Goal: Information Seeking & Learning: Understand process/instructions

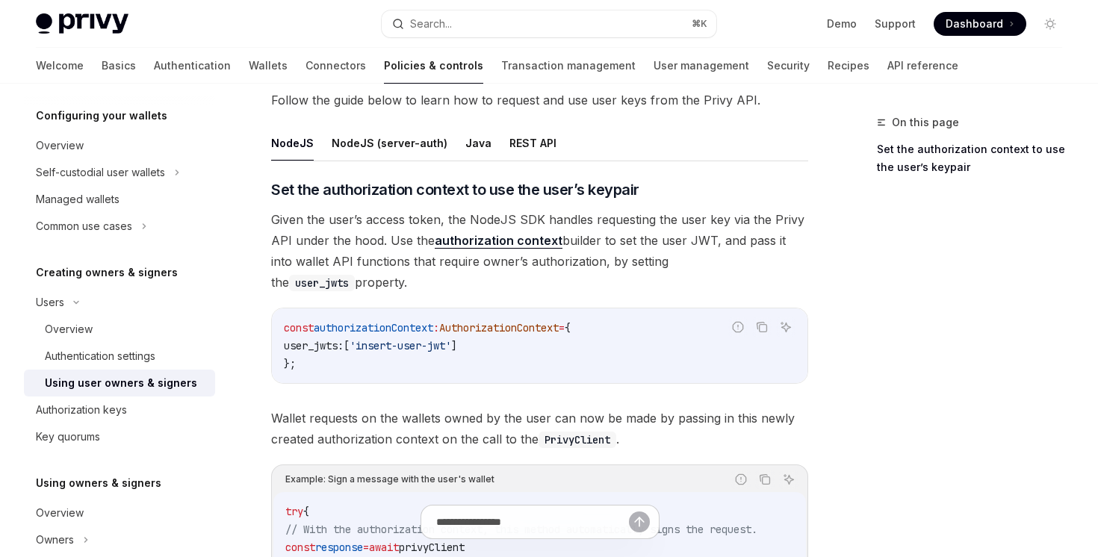
scroll to position [541, 0]
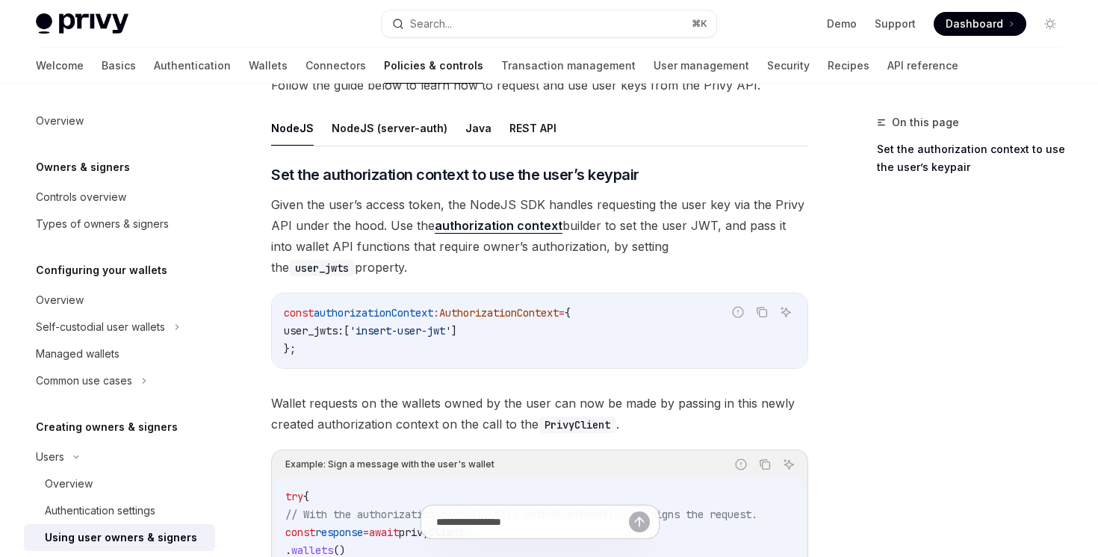
click at [513, 226] on link "authorization context" at bounding box center [499, 226] width 128 height 16
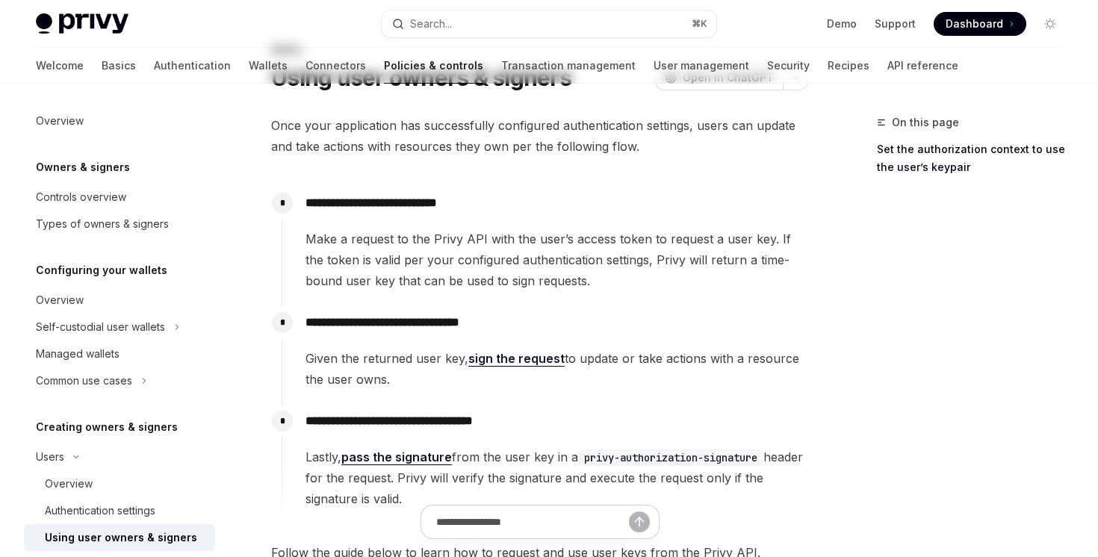
scroll to position [105, 0]
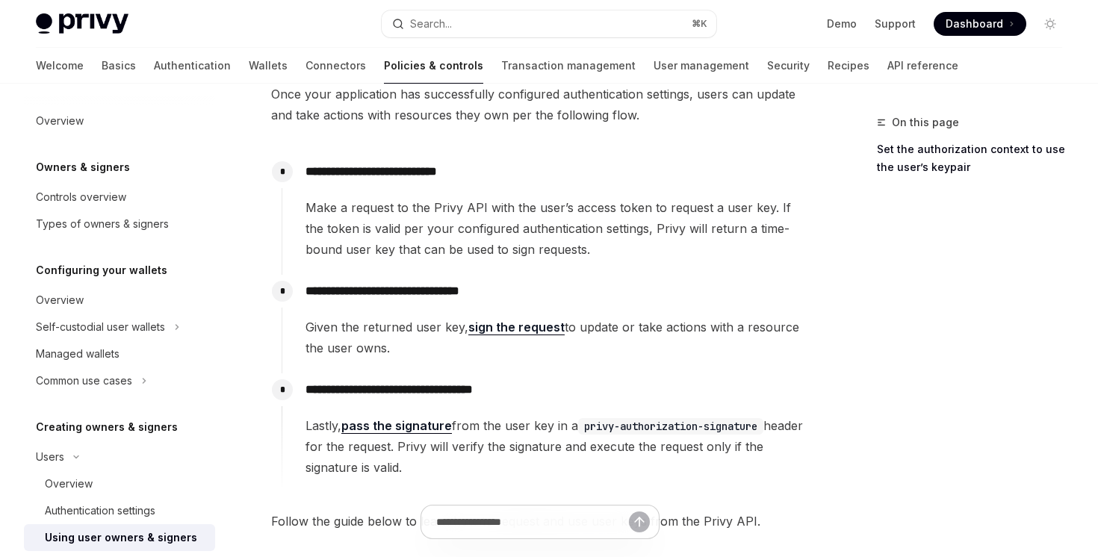
click at [506, 325] on link "sign the request" at bounding box center [516, 328] width 96 height 16
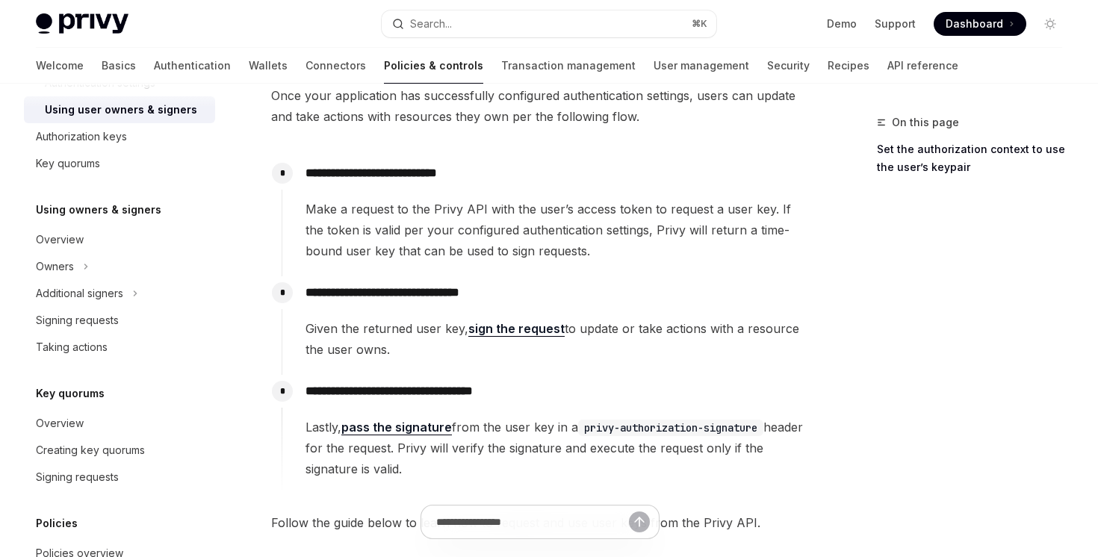
scroll to position [105, 0]
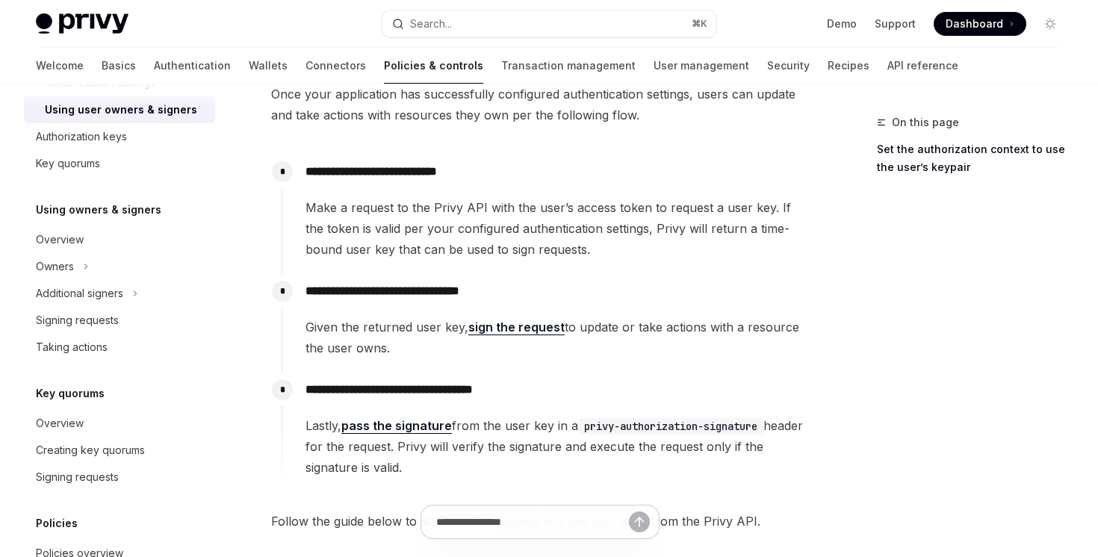
click at [376, 418] on link "pass the signature" at bounding box center [396, 426] width 111 height 16
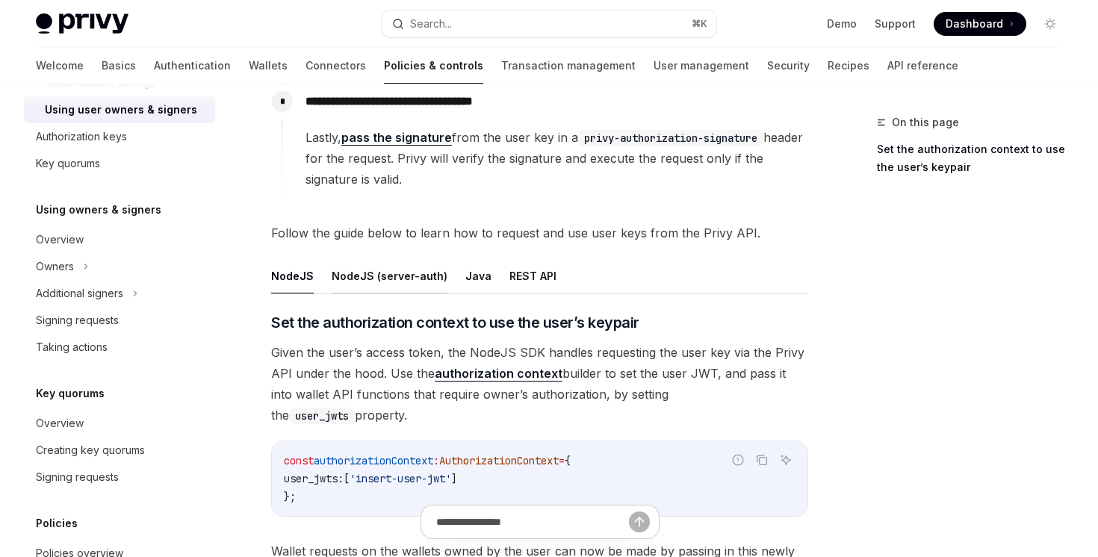
scroll to position [545, 0]
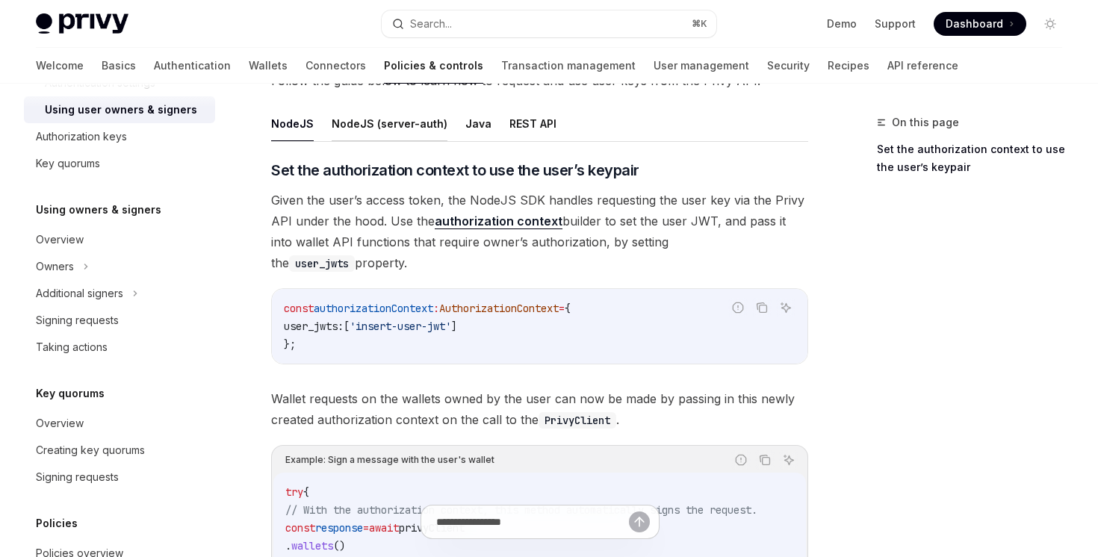
click at [397, 139] on button "NodeJS (server-auth)" at bounding box center [390, 123] width 116 height 35
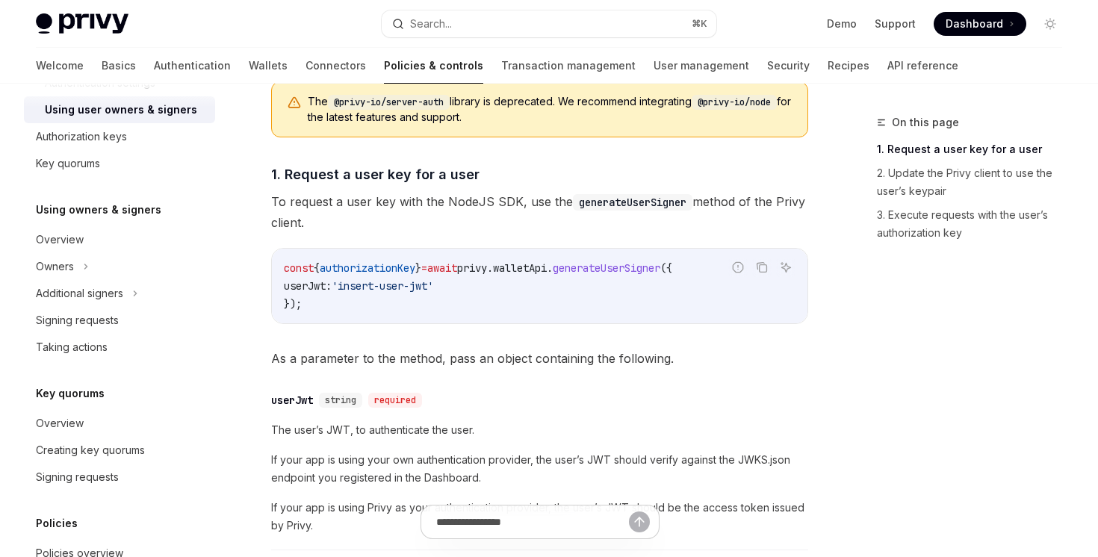
scroll to position [574, 0]
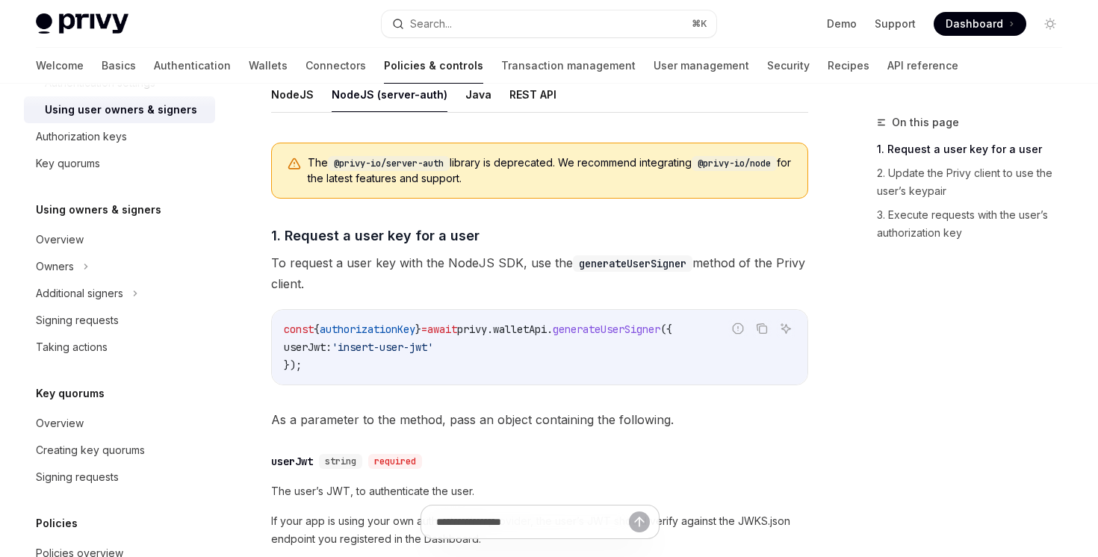
click at [293, 107] on button "NodeJS" at bounding box center [292, 94] width 43 height 35
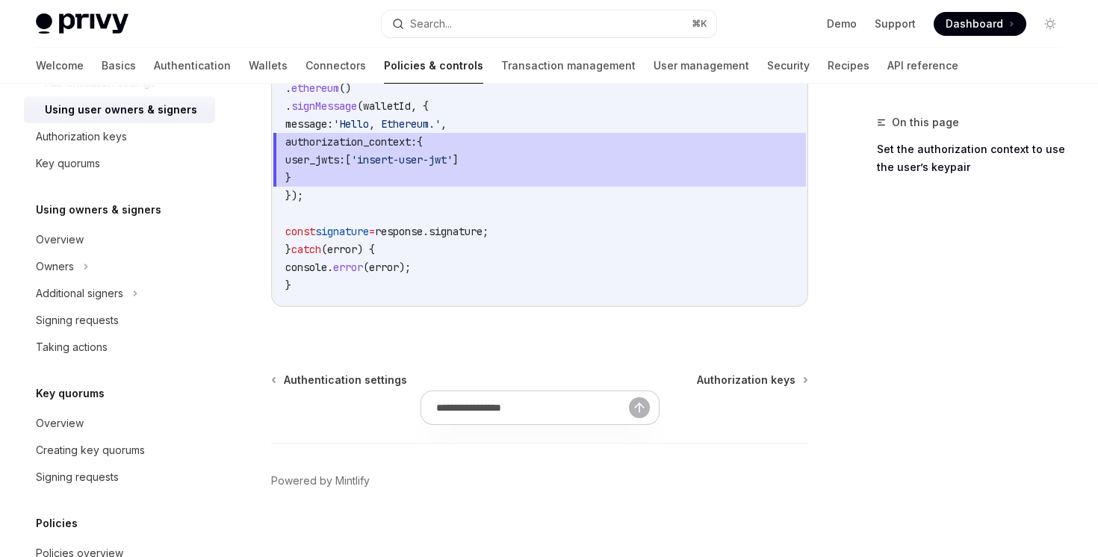
scroll to position [441, 0]
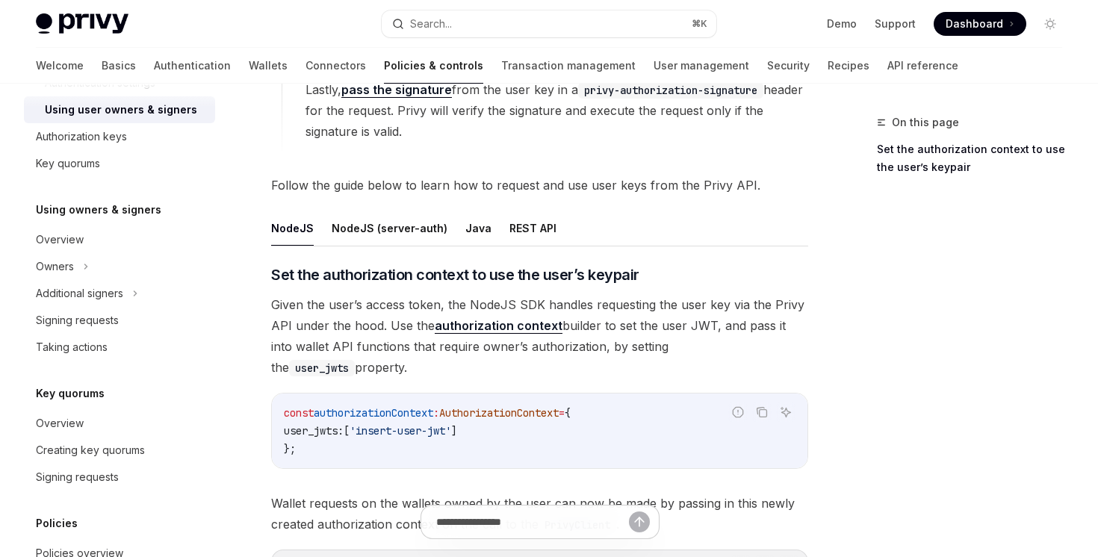
click at [446, 230] on ul "NodeJS NodeJS (server-auth) Java REST API" at bounding box center [539, 229] width 537 height 36
click at [514, 226] on button "REST API" at bounding box center [532, 228] width 47 height 35
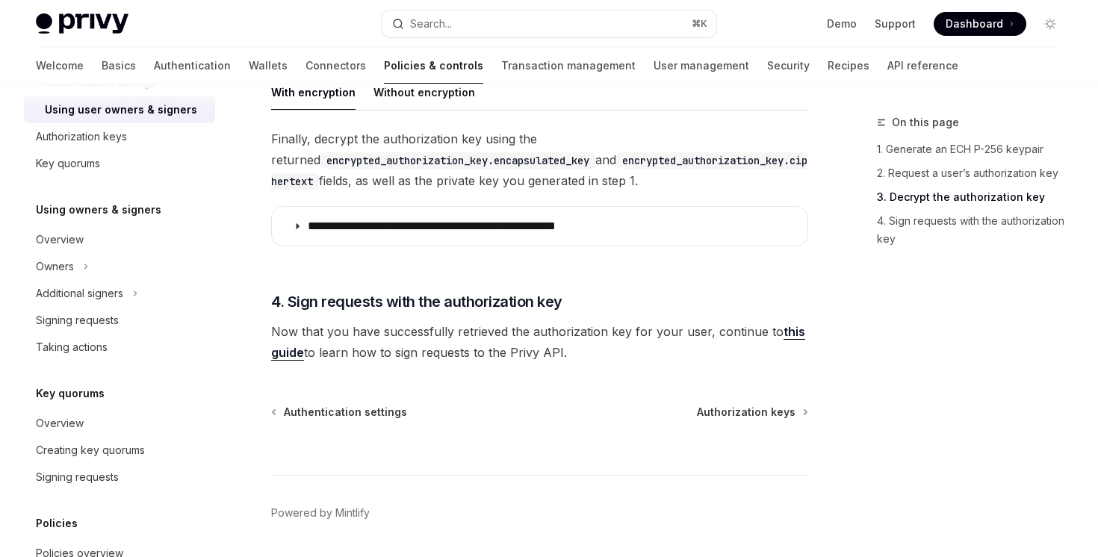
scroll to position [1861, 0]
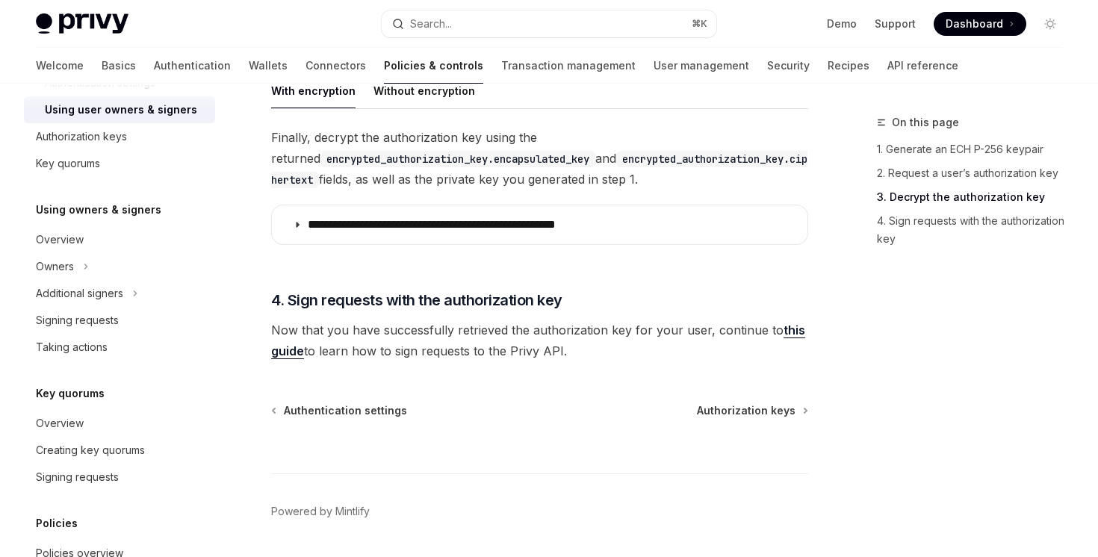
click at [293, 351] on link "this guide" at bounding box center [538, 341] width 534 height 37
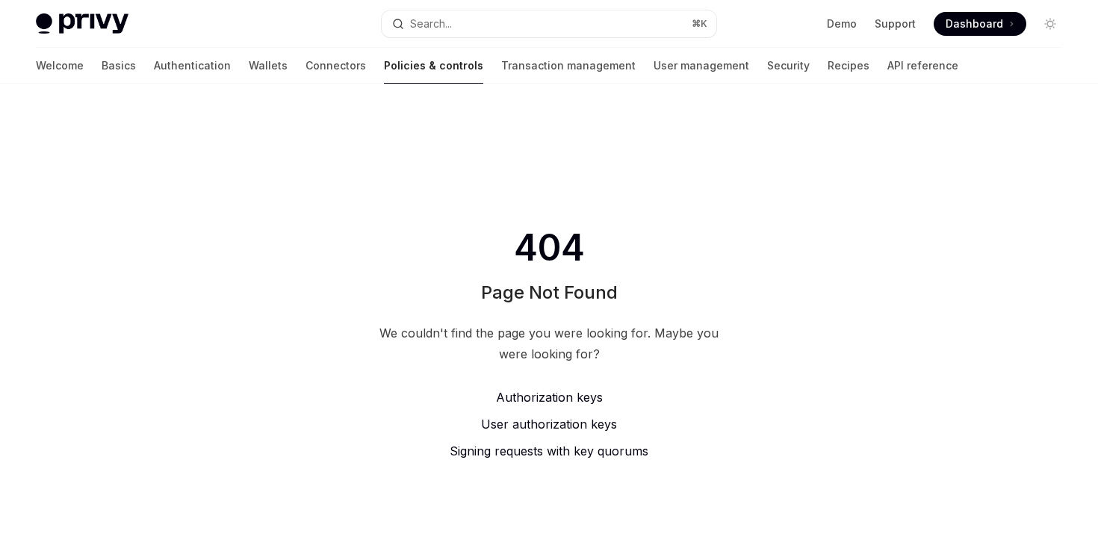
type textarea "*"
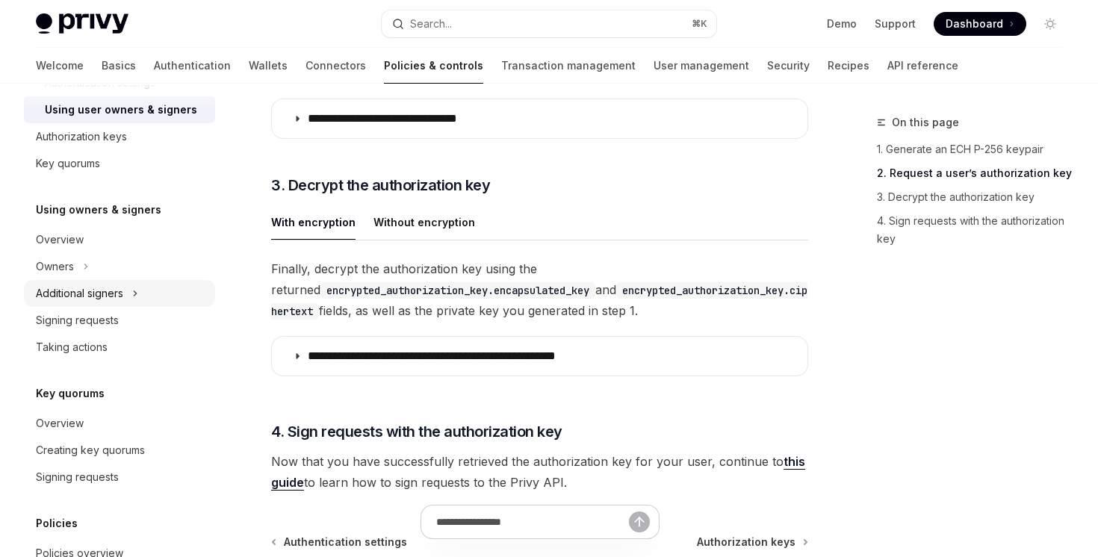
scroll to position [226, 0]
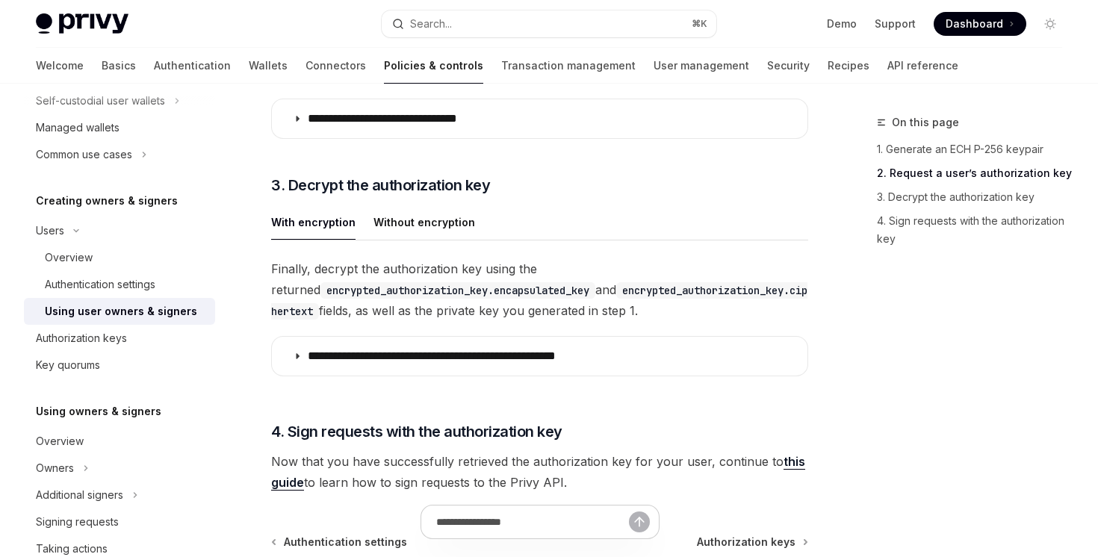
click at [285, 485] on link "this guide" at bounding box center [538, 472] width 534 height 37
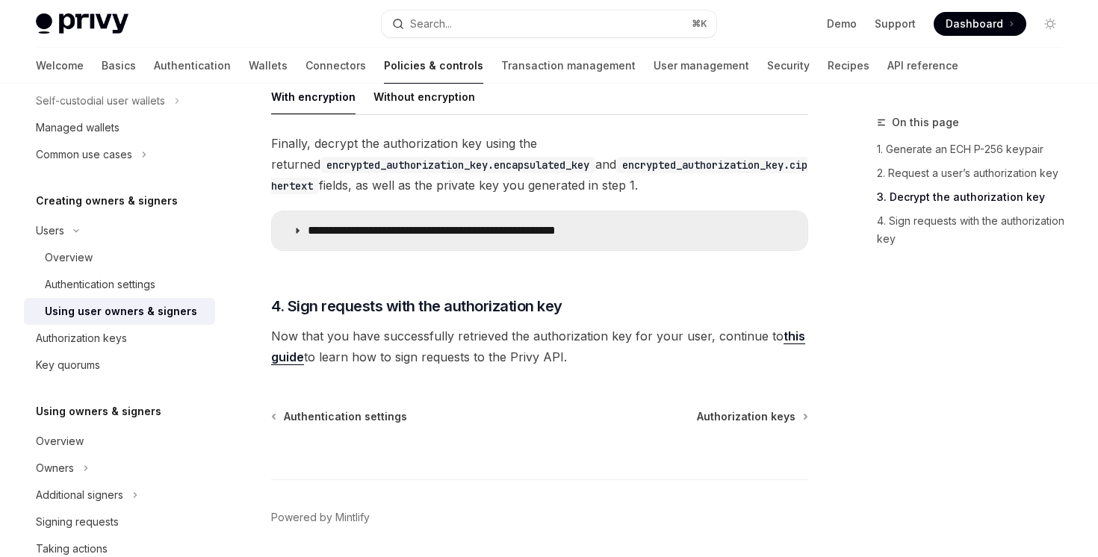
scroll to position [1906, 0]
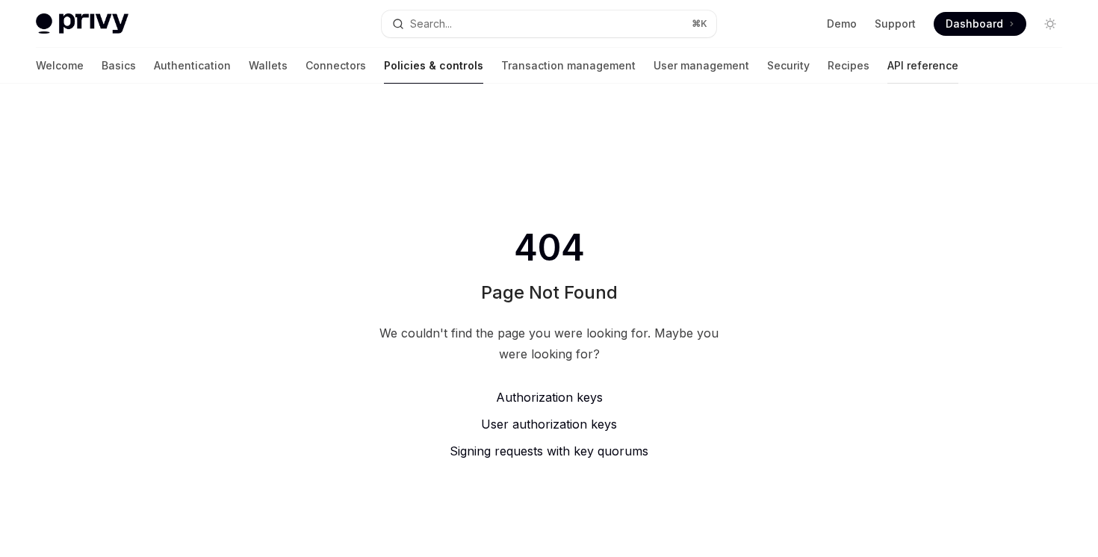
click at [887, 69] on link "API reference" at bounding box center [922, 66] width 71 height 36
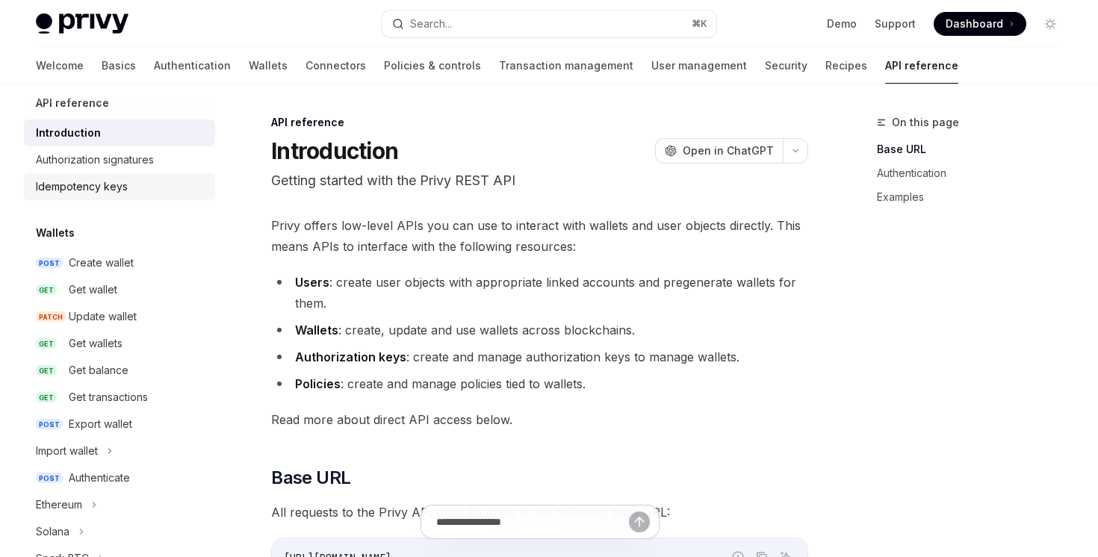
scroll to position [10, 0]
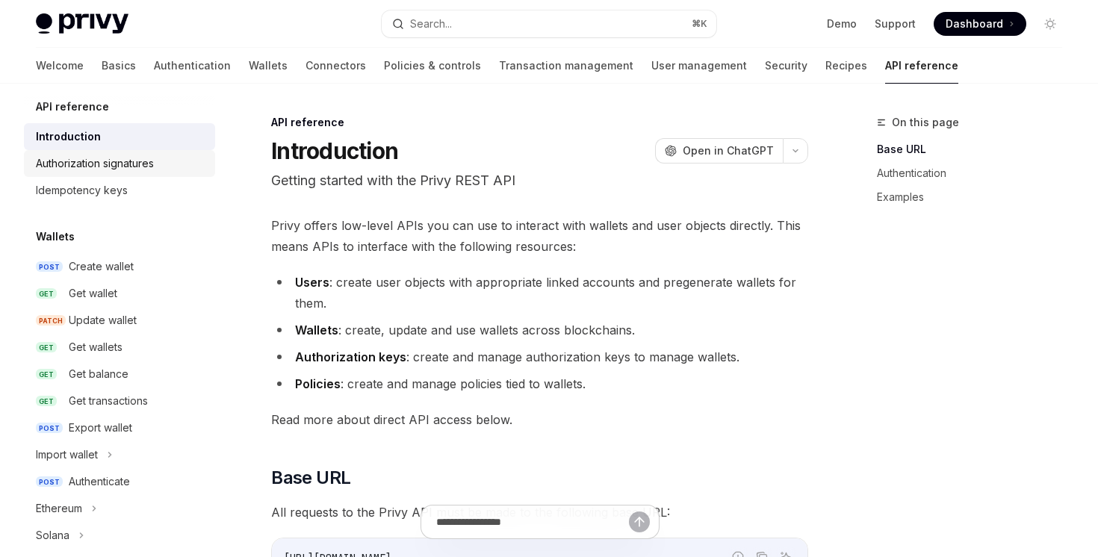
click at [172, 173] on link "Authorization signatures" at bounding box center [119, 163] width 191 height 27
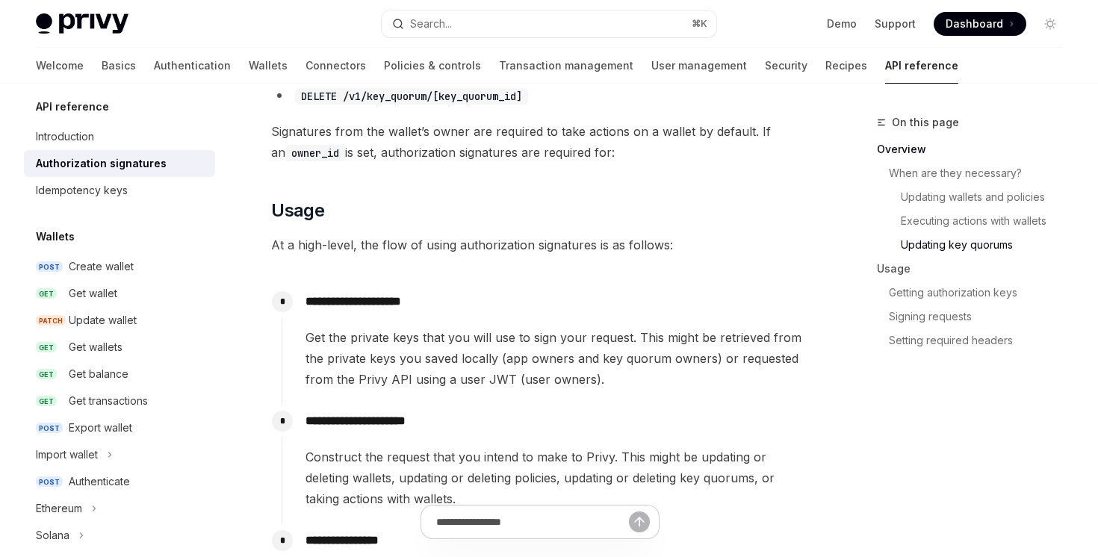
scroll to position [1727, 0]
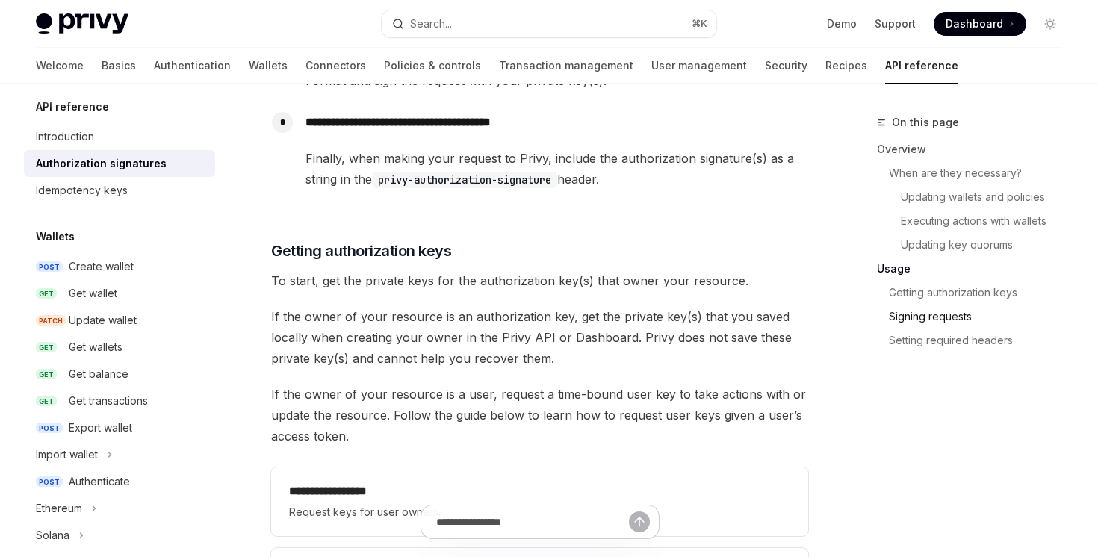
click at [954, 311] on link "Signing requests" at bounding box center [981, 317] width 185 height 24
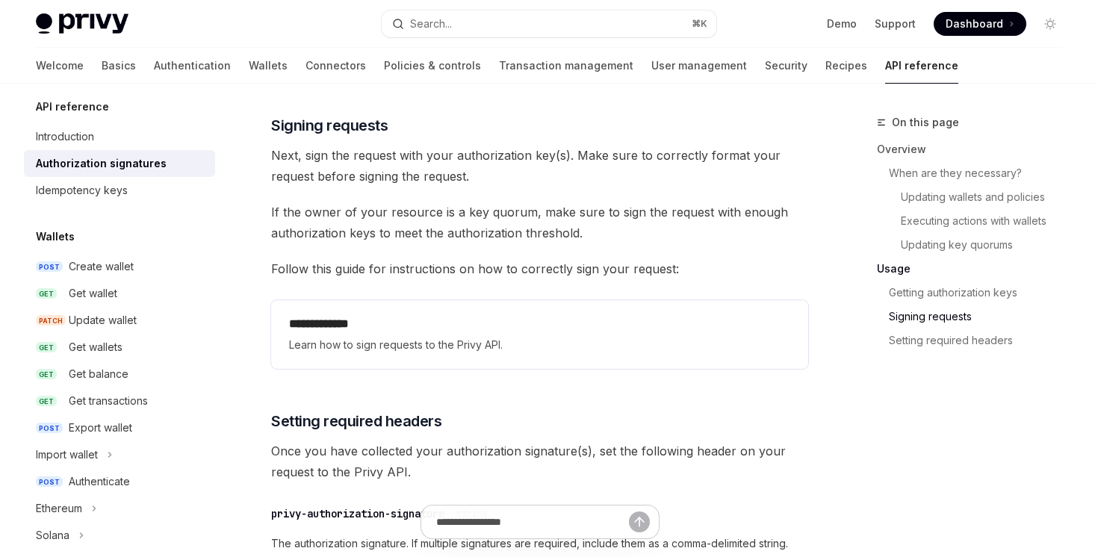
scroll to position [2272, 0]
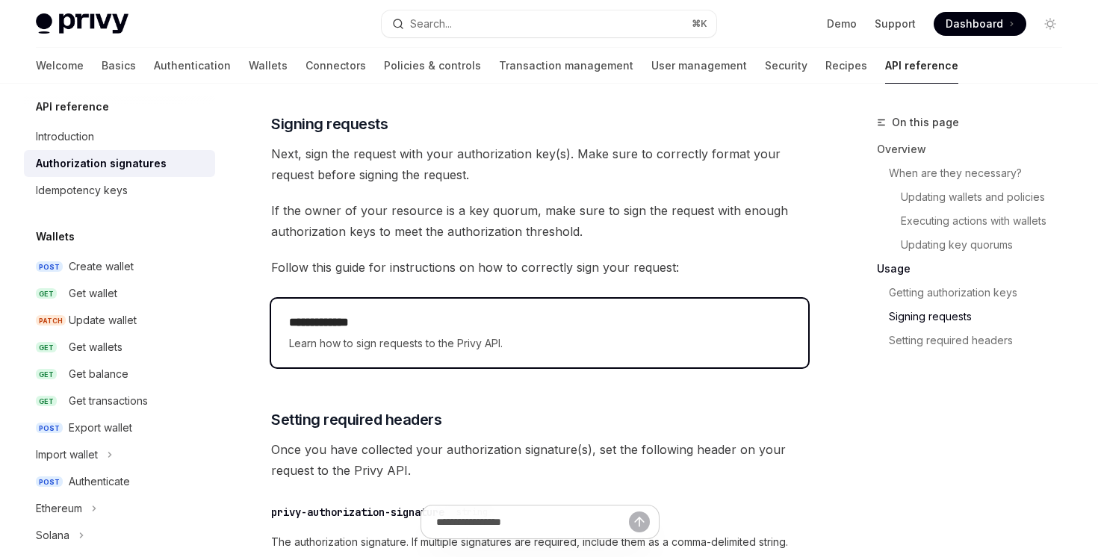
click at [549, 332] on div "**********" at bounding box center [539, 333] width 501 height 39
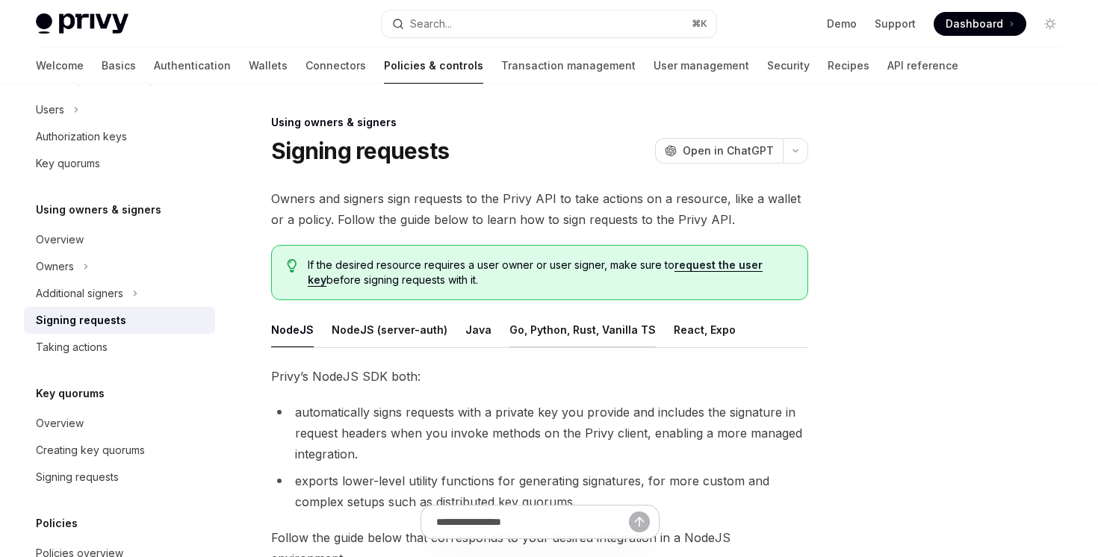
click at [578, 344] on button "Go, Python, Rust, Vanilla TS" at bounding box center [582, 329] width 146 height 35
type textarea "*"
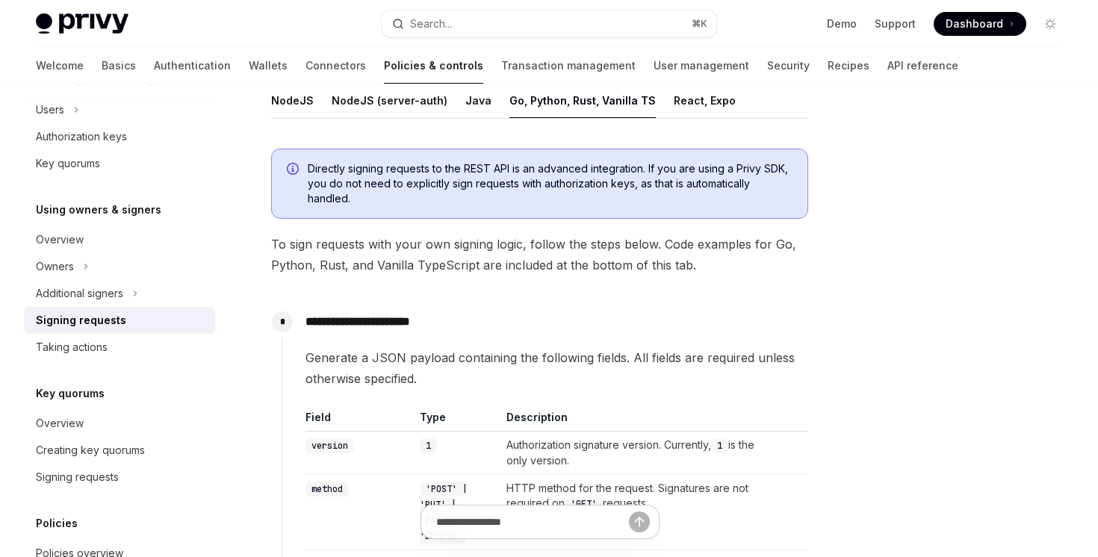
scroll to position [229, 0]
